Goal: Navigation & Orientation: Find specific page/section

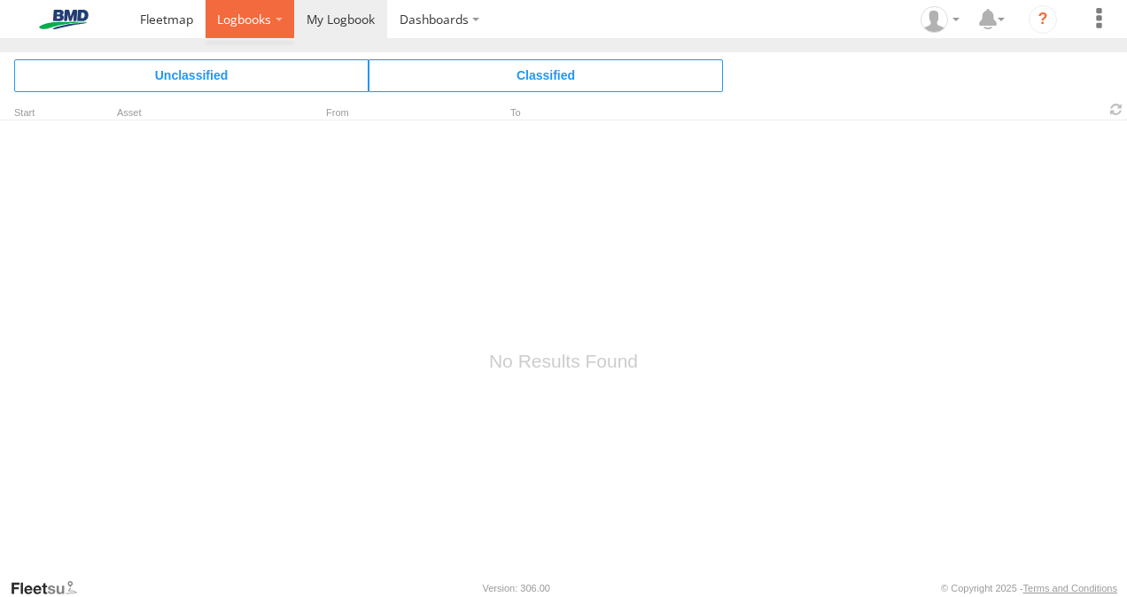
click at [256, 15] on span at bounding box center [244, 19] width 54 height 17
click at [334, 20] on span at bounding box center [341, 19] width 68 height 17
click at [167, 14] on span at bounding box center [166, 19] width 53 height 17
